Goal: Find specific page/section

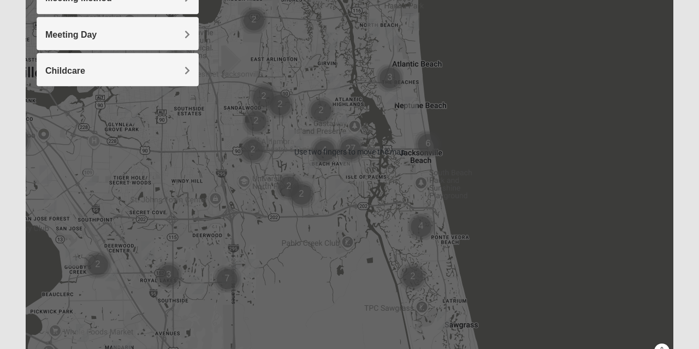
scroll to position [192, 0]
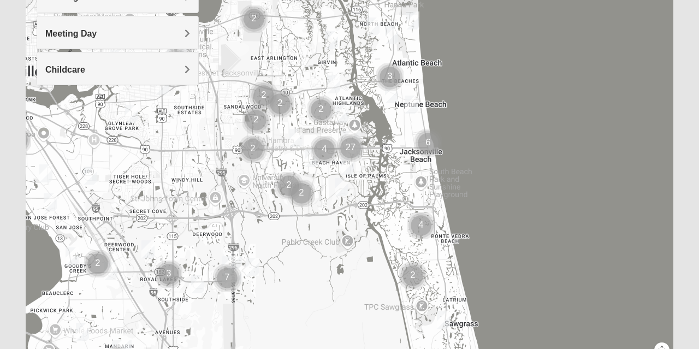
click at [490, 203] on div at bounding box center [350, 150] width 648 height 437
click at [427, 142] on img "Cluster of 6 groups" at bounding box center [428, 143] width 36 height 36
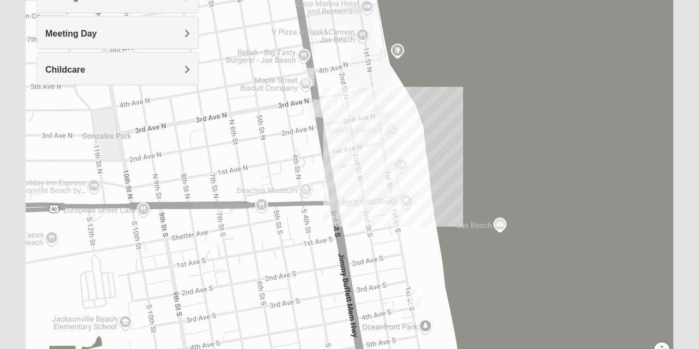
click at [372, 134] on div "To navigate, press the arrow keys." at bounding box center [350, 150] width 648 height 437
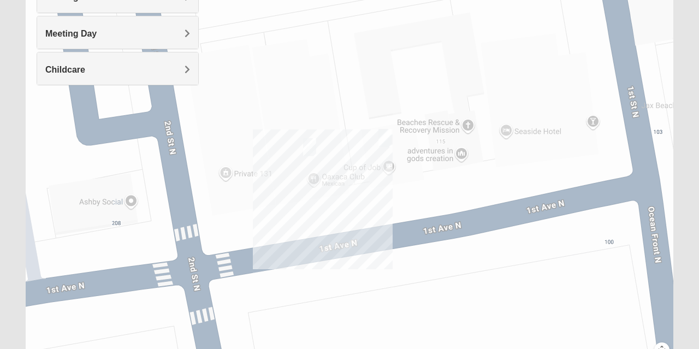
click at [313, 142] on img "Womens Sparkman/Flautt 32250" at bounding box center [310, 147] width 22 height 27
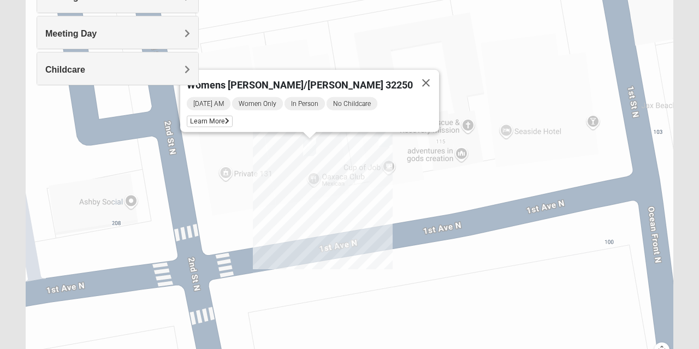
click at [413, 73] on button "Close" at bounding box center [426, 83] width 26 height 26
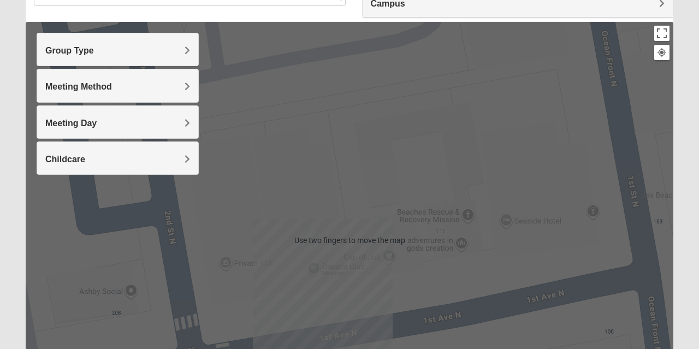
scroll to position [100, 0]
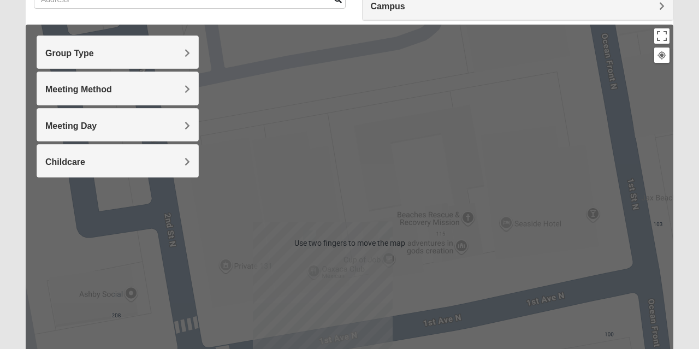
click at [166, 58] on h4 "Group Type" at bounding box center [117, 53] width 145 height 10
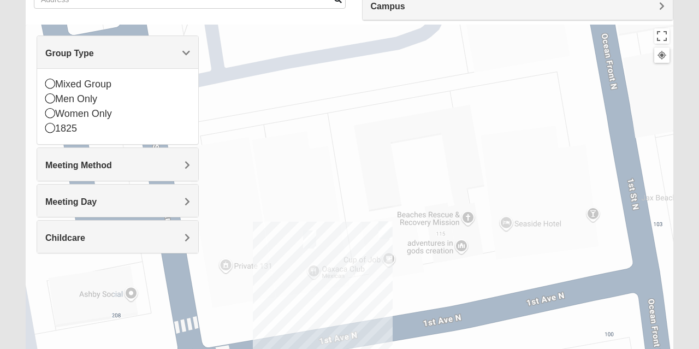
click at [93, 115] on div "Women Only" at bounding box center [117, 114] width 145 height 15
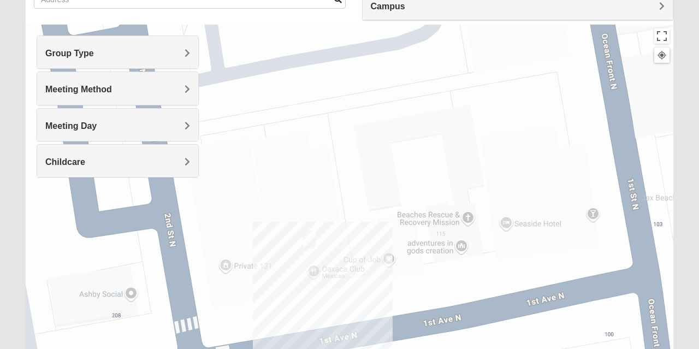
click at [148, 94] on h4 "Meeting Method" at bounding box center [117, 89] width 145 height 10
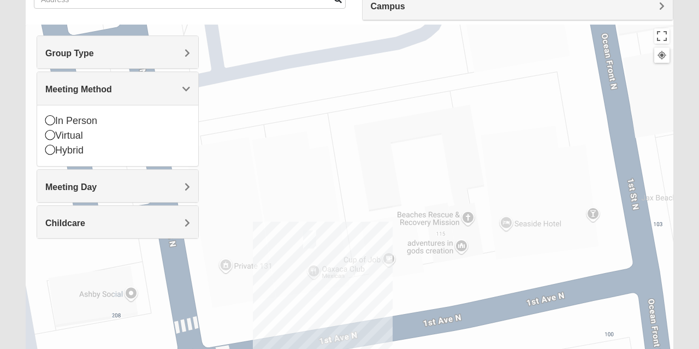
click at [168, 97] on div "Meeting Method" at bounding box center [117, 88] width 161 height 32
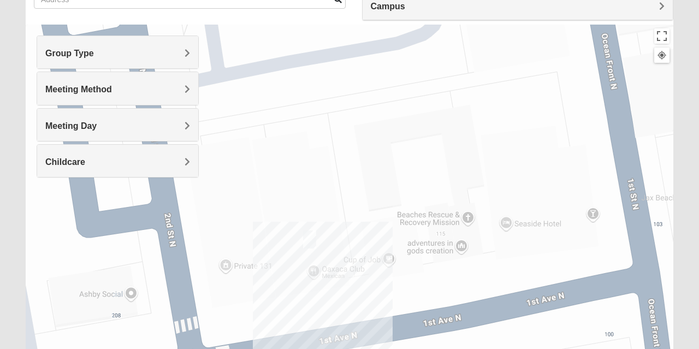
click at [138, 129] on h4 "Meeting Day" at bounding box center [117, 126] width 145 height 10
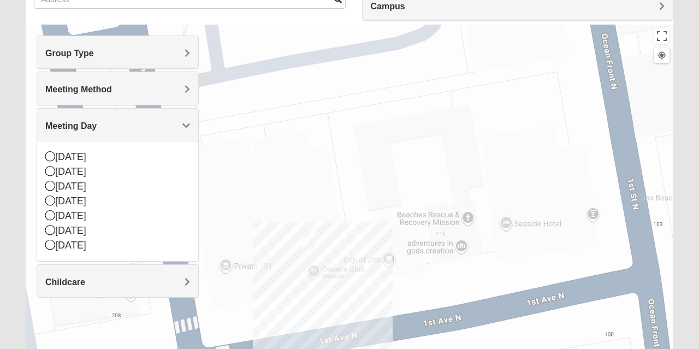
click at [174, 124] on h4 "Meeting Day" at bounding box center [117, 126] width 145 height 10
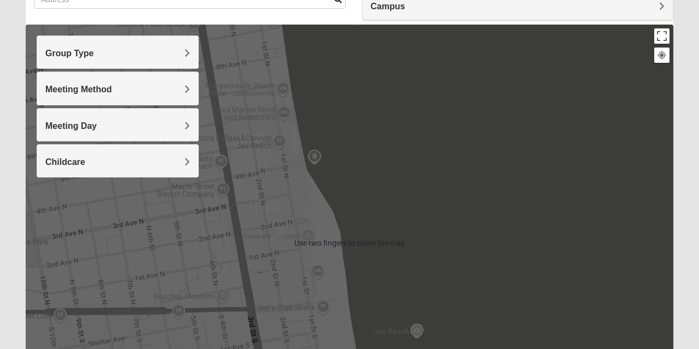
click at [222, 95] on div at bounding box center [350, 243] width 648 height 437
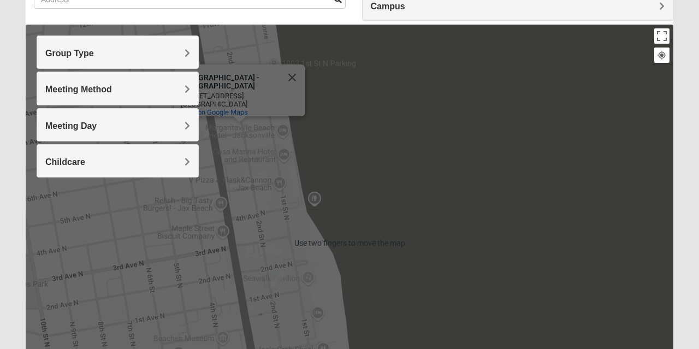
click at [396, 119] on div "[GEOGRAPHIC_DATA] - [GEOGRAPHIC_DATA] [GEOGRAPHIC_DATA] - [GEOGRAPHIC_DATA] [ST…" at bounding box center [350, 243] width 648 height 437
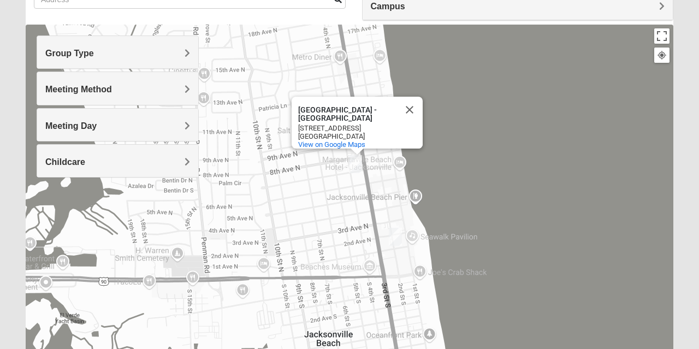
click at [355, 167] on img "Womens Clifton 32250" at bounding box center [356, 164] width 22 height 27
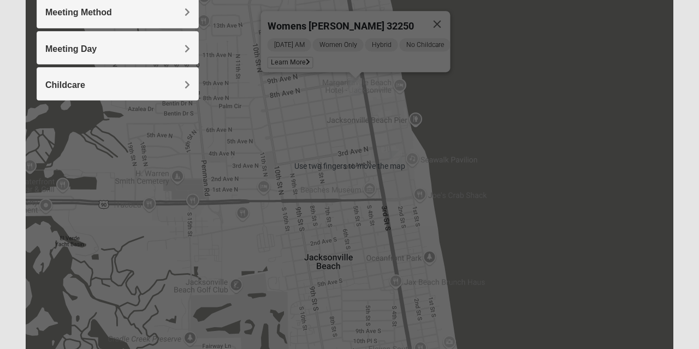
scroll to position [176, 0]
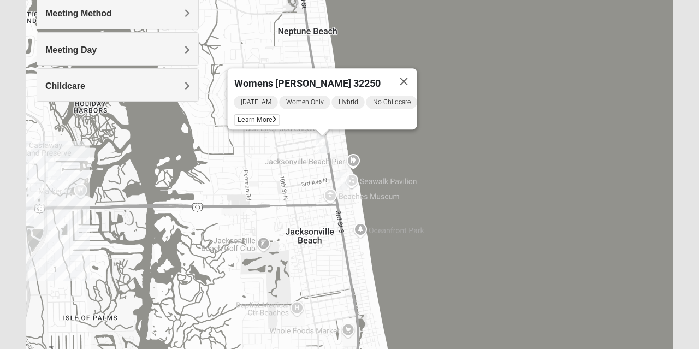
click at [58, 175] on img "Womens Hullinger 32224" at bounding box center [55, 170] width 22 height 27
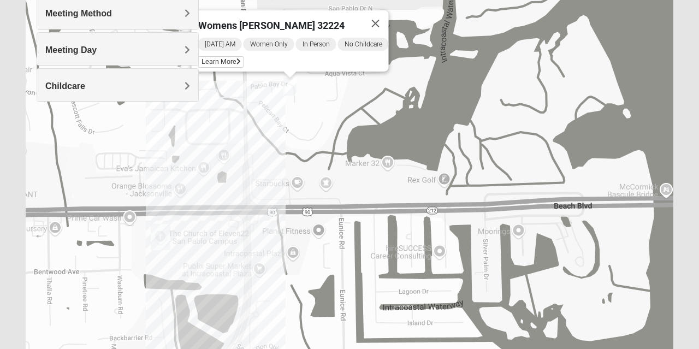
click at [178, 211] on div "Womens [PERSON_NAME] 32224 [DATE] AM Women Only In Person No Childcare Learn Mo…" at bounding box center [350, 167] width 648 height 437
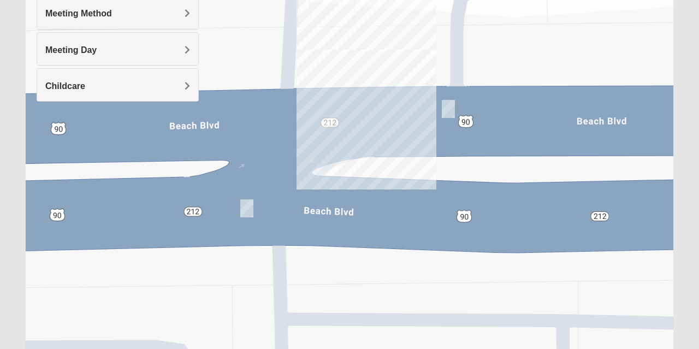
click at [247, 204] on img "Womens Wade 32250" at bounding box center [247, 208] width 22 height 27
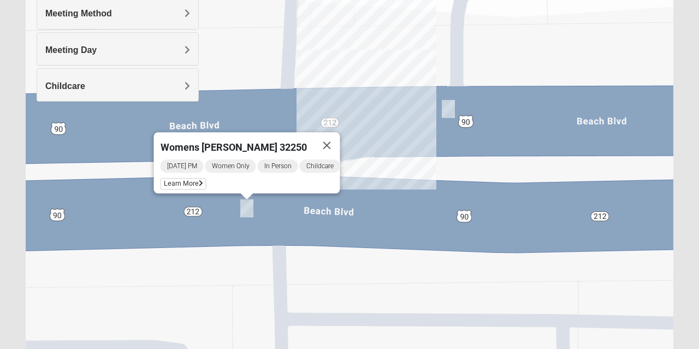
click at [239, 293] on div "Womens [PERSON_NAME] 32250 [DATE] PM Women Only In Person Childcare Learn More" at bounding box center [350, 167] width 648 height 437
click at [481, 182] on div "Womens [PERSON_NAME] 32250 [DATE] PM Women Only In Person Childcare Learn More" at bounding box center [350, 167] width 648 height 437
click at [334, 137] on button "Close" at bounding box center [327, 145] width 26 height 26
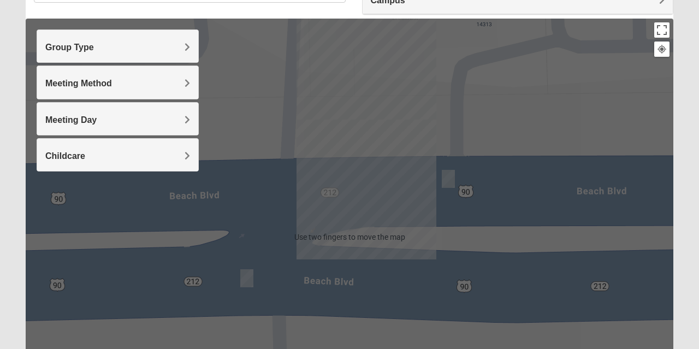
scroll to position [102, 0]
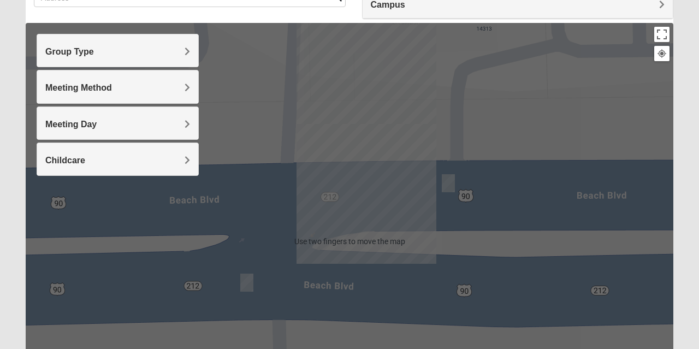
click at [180, 51] on h4 "Group Type" at bounding box center [117, 51] width 145 height 10
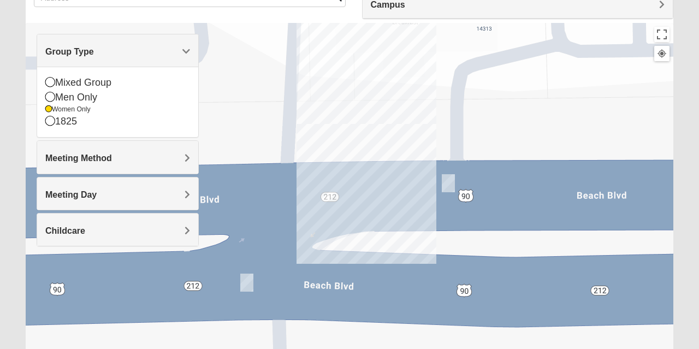
click at [75, 111] on div "Women Only" at bounding box center [117, 109] width 145 height 9
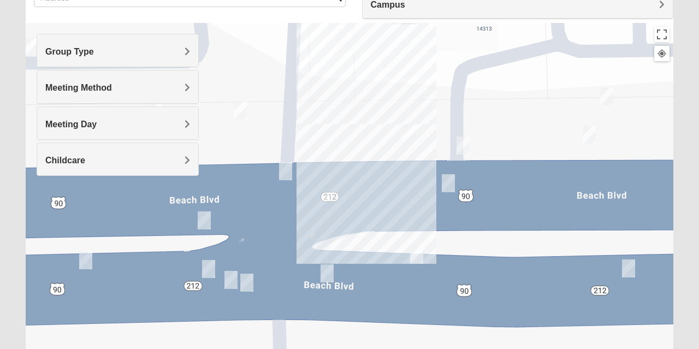
click at [46, 113] on div "Meeting Day" at bounding box center [117, 123] width 161 height 32
